Goal: Task Accomplishment & Management: Manage account settings

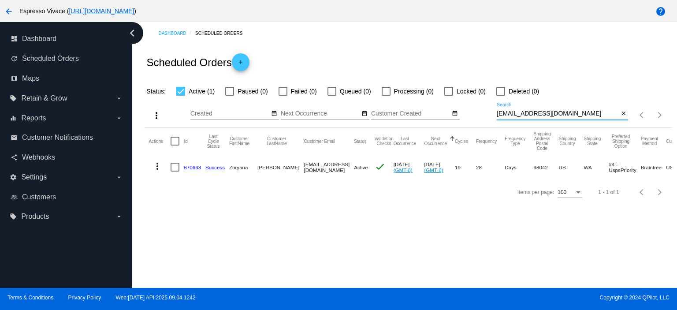
drag, startPoint x: 559, startPoint y: 115, endPoint x: 453, endPoint y: 109, distance: 106.4
click at [453, 109] on div "more_vert Sep Jan Feb Mar [DATE]" at bounding box center [407, 112] width 527 height 31
paste input "keoki25@hot"
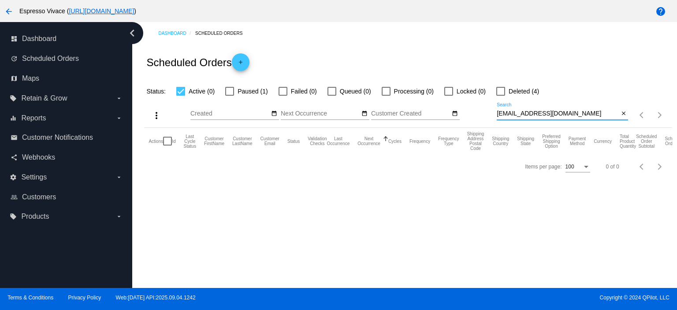
type input "[EMAIL_ADDRESS][DOMAIN_NAME]"
click at [233, 91] on div at bounding box center [229, 91] width 9 height 9
click at [230, 96] on input "Paused (1)" at bounding box center [229, 96] width 0 height 0
checkbox input "true"
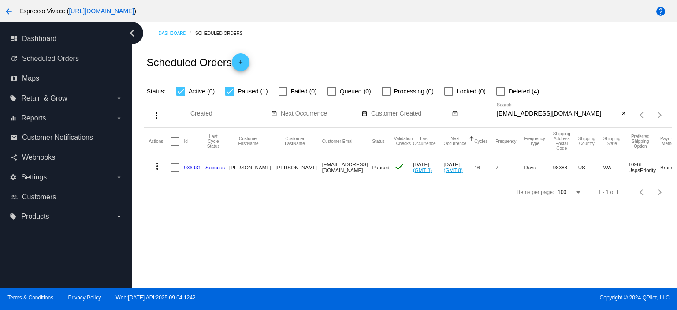
click at [196, 166] on link "936931" at bounding box center [192, 167] width 17 height 6
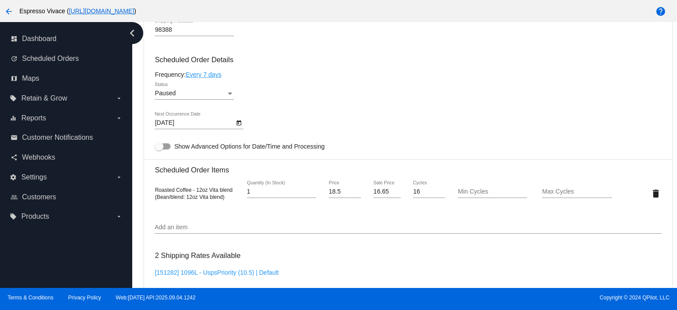
scroll to position [485, 0]
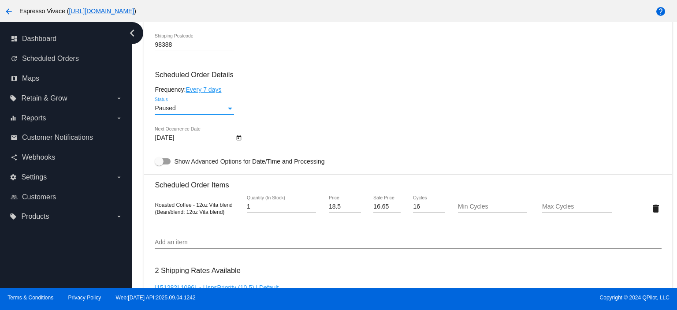
click at [204, 111] on div "Paused" at bounding box center [190, 108] width 71 height 7
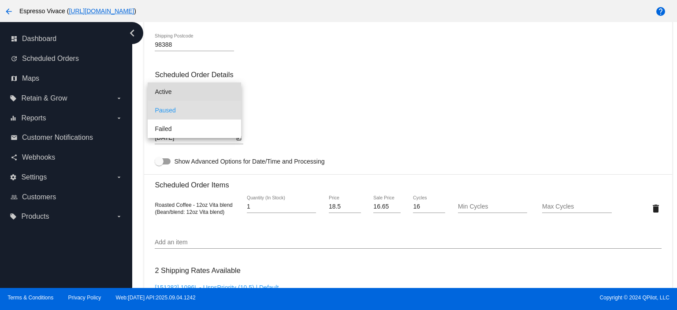
click at [201, 91] on span "Active" at bounding box center [194, 91] width 79 height 19
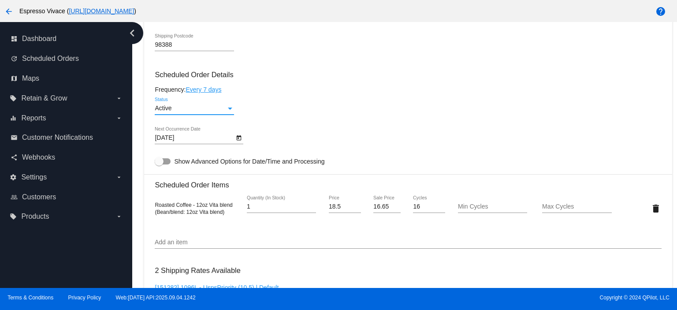
click at [202, 144] on div "[DATE] Next Occurrence Date" at bounding box center [194, 135] width 79 height 17
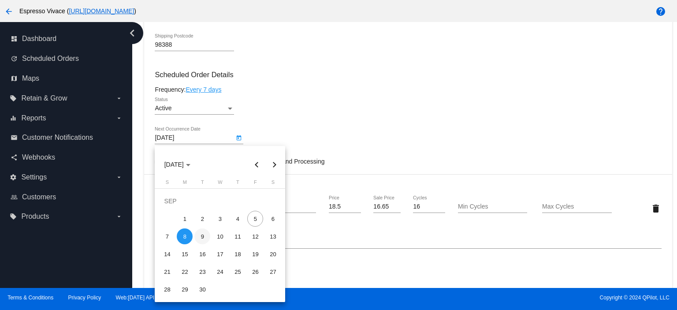
click at [201, 234] on div "9" at bounding box center [202, 236] width 16 height 16
type input "[DATE]"
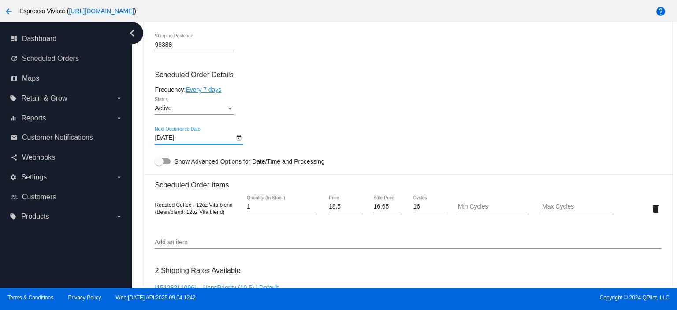
click at [164, 164] on div at bounding box center [163, 161] width 16 height 6
click at [159, 165] on input "Show Advanced Options for Date/Time and Processing" at bounding box center [159, 164] width 0 height 0
checkbox input "true"
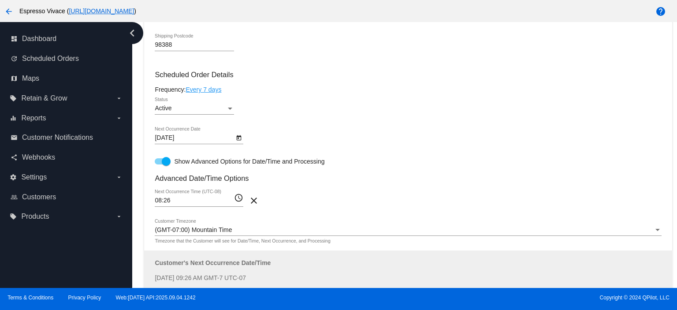
click at [219, 195] on div "08:26 Next Occurrence Time (UTC-08)" at bounding box center [194, 197] width 79 height 17
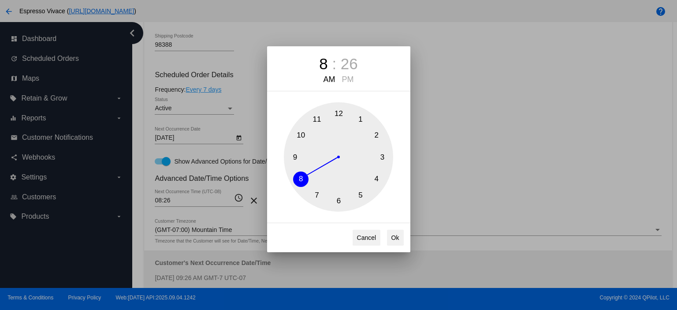
click at [218, 199] on div "8 : 26 AM PM 1 2 3 4 5 6 7 8 9 10 11 12 Cancel Ok" at bounding box center [338, 155] width 677 height 310
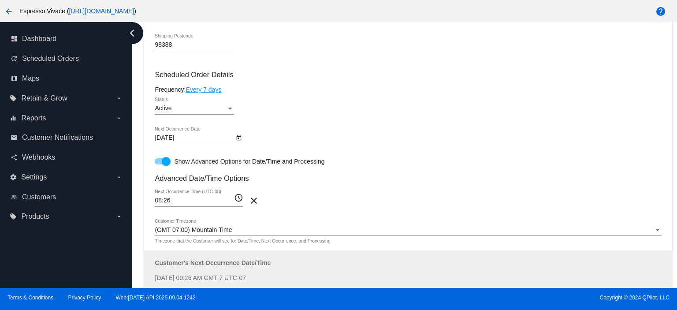
click at [210, 201] on input "08:26" at bounding box center [194, 200] width 79 height 7
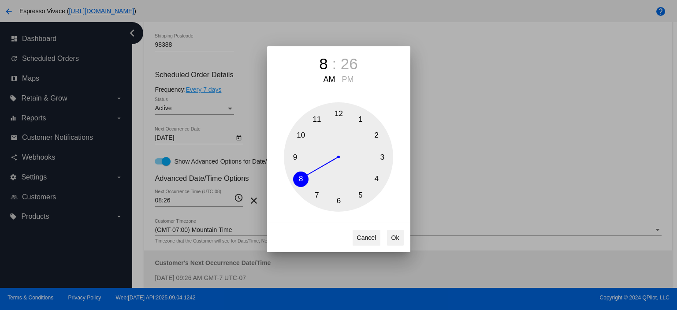
click at [350, 63] on div "26" at bounding box center [349, 64] width 17 height 18
click at [338, 110] on button "0" at bounding box center [338, 113] width 15 height 15
click at [392, 235] on button "Ok" at bounding box center [395, 238] width 17 height 16
type input "08:00"
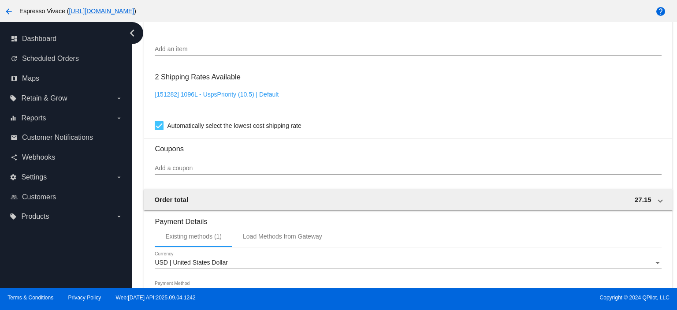
scroll to position [1027, 0]
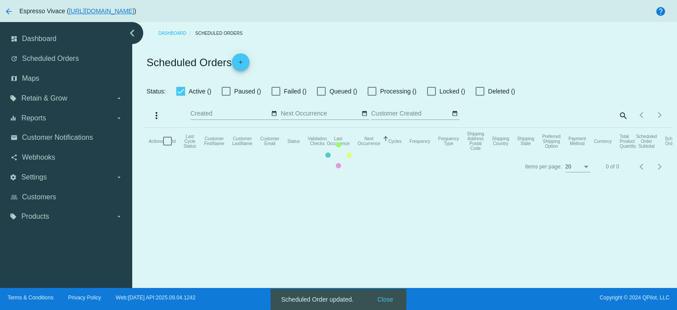
checkbox input "true"
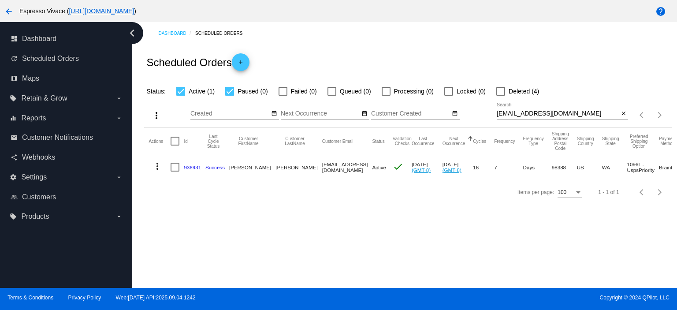
click at [188, 168] on link "936931" at bounding box center [192, 167] width 17 height 6
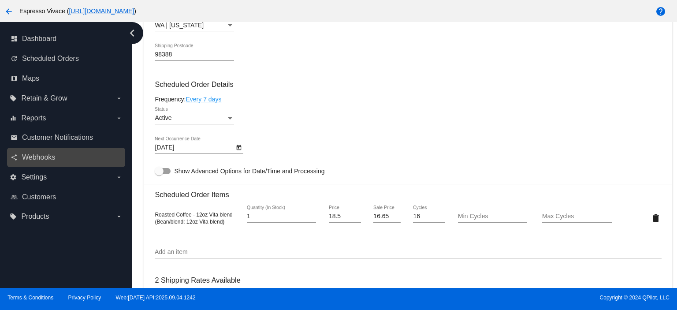
scroll to position [529, 0]
